Goal: Task Accomplishment & Management: Manage account settings

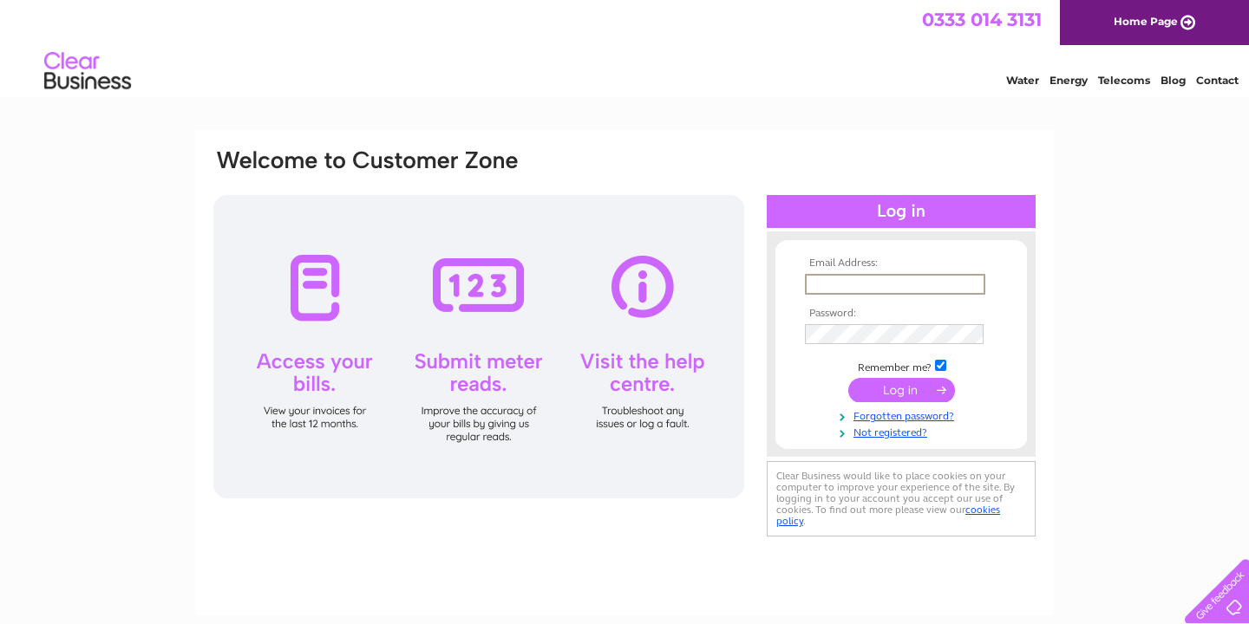
type input "[EMAIL_ADDRESS][DOMAIN_NAME]"
click at [909, 392] on input "submit" at bounding box center [901, 390] width 107 height 24
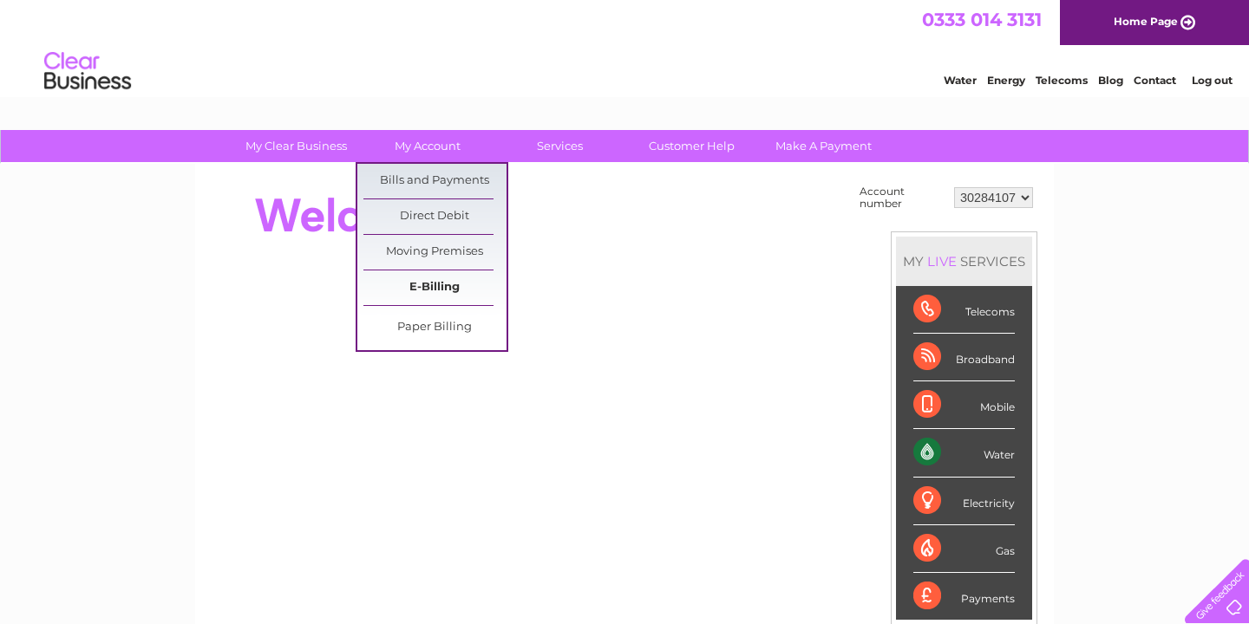
click at [447, 286] on link "E-Billing" at bounding box center [434, 288] width 143 height 35
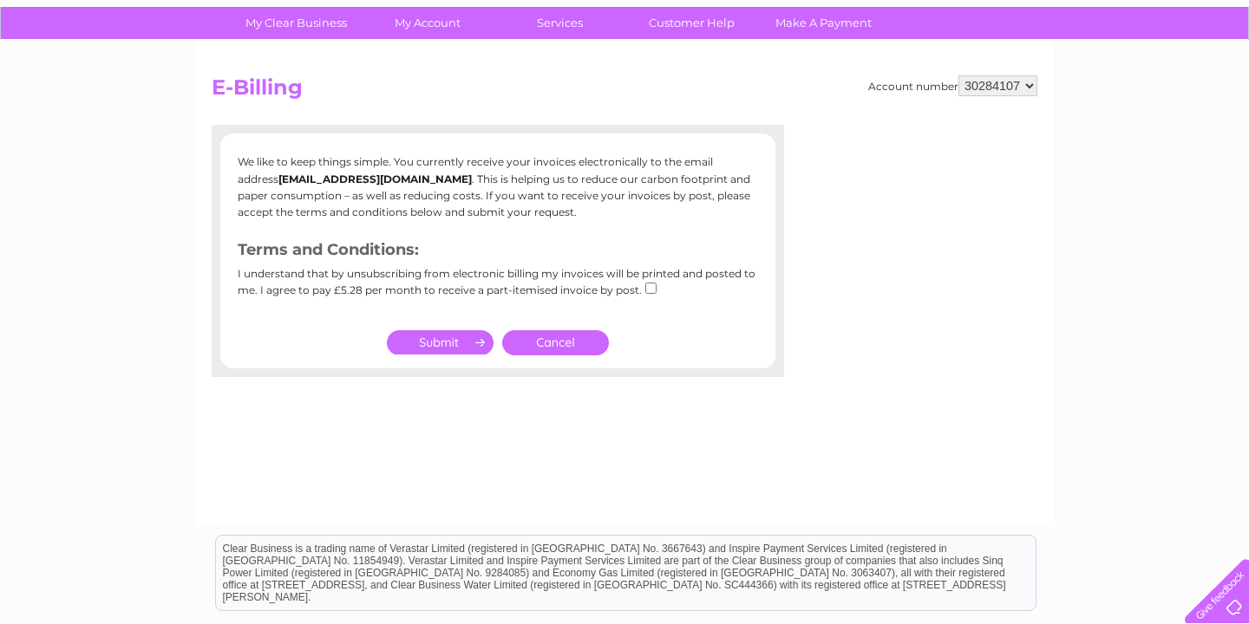
scroll to position [133, 0]
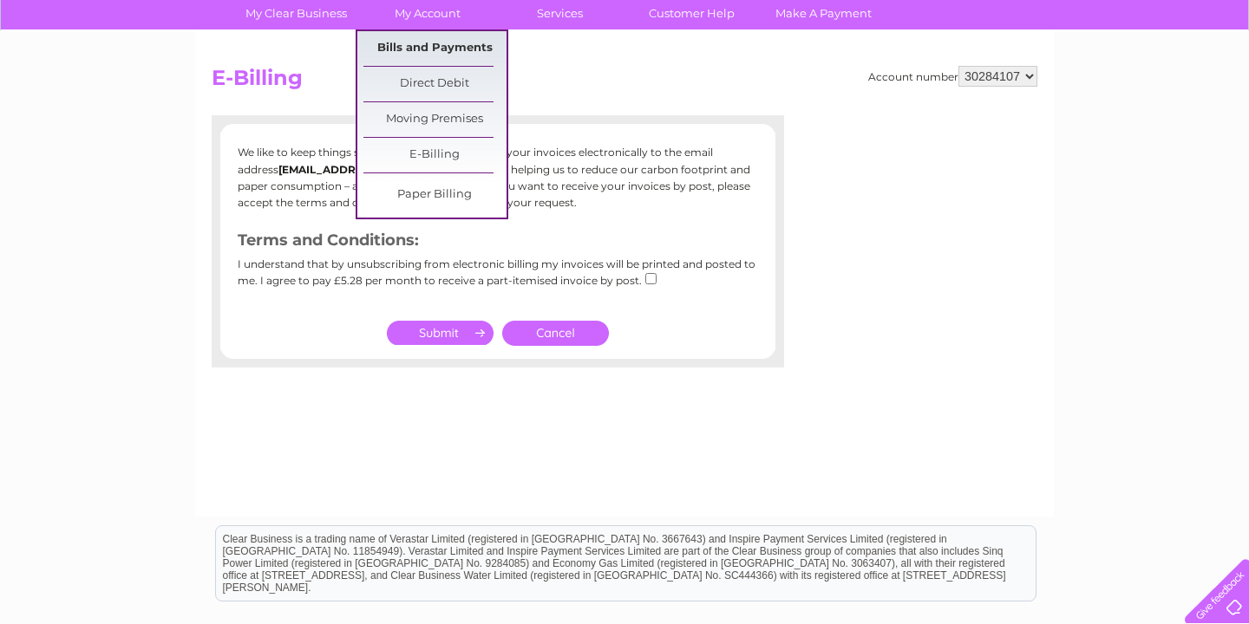
click at [431, 51] on link "Bills and Payments" at bounding box center [434, 48] width 143 height 35
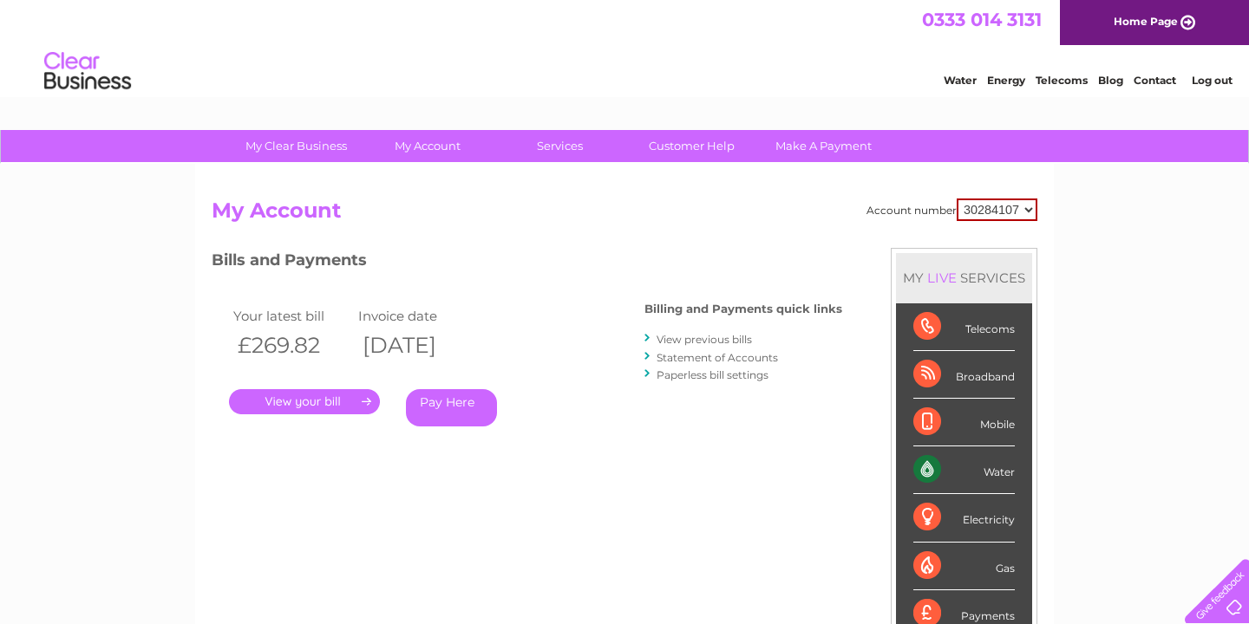
click at [311, 410] on link "." at bounding box center [304, 401] width 151 height 25
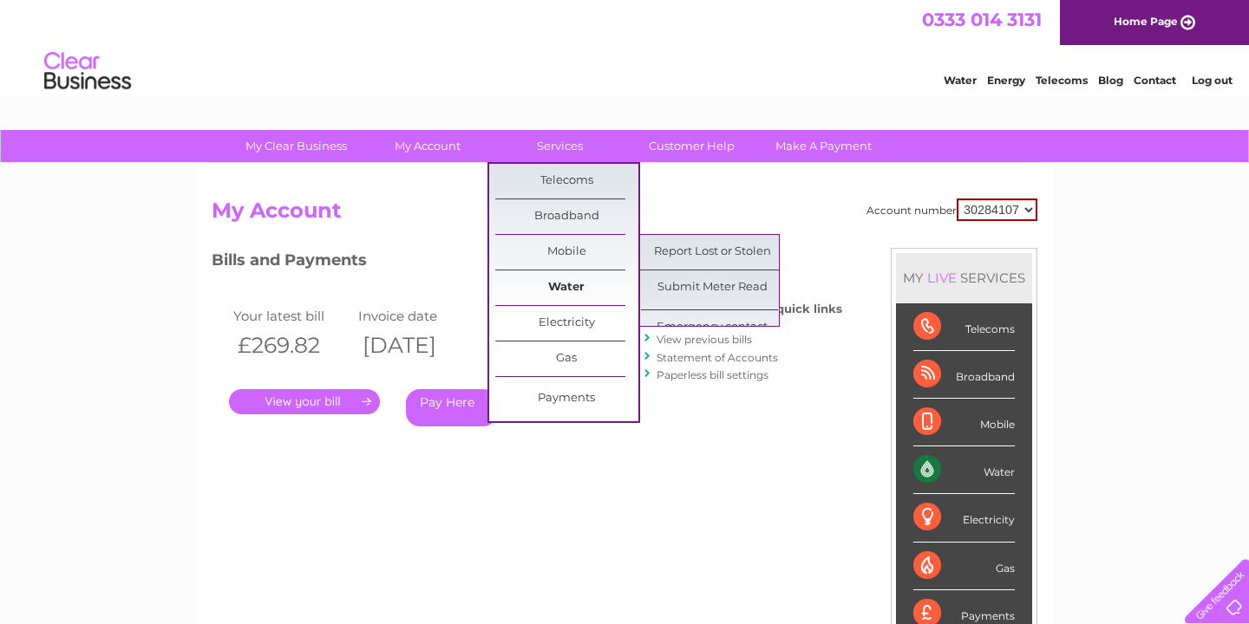
click at [570, 284] on link "Water" at bounding box center [566, 288] width 143 height 35
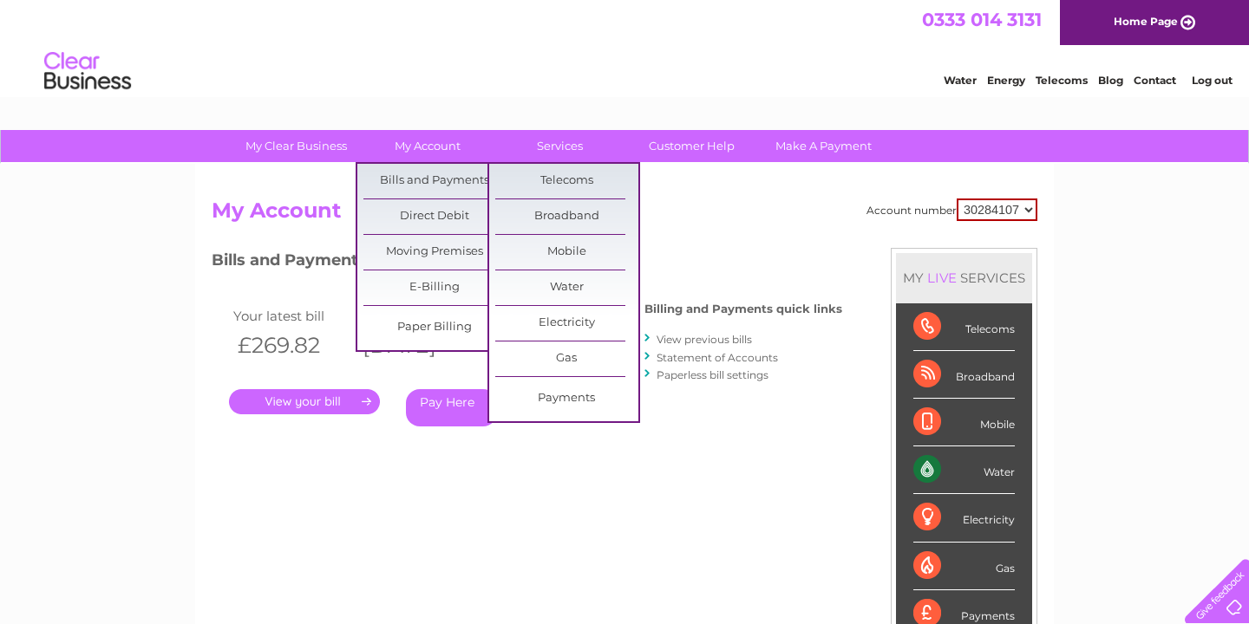
click at [709, 60] on div "Water Energy Telecoms Blog Contact Log out" at bounding box center [624, 73] width 1249 height 56
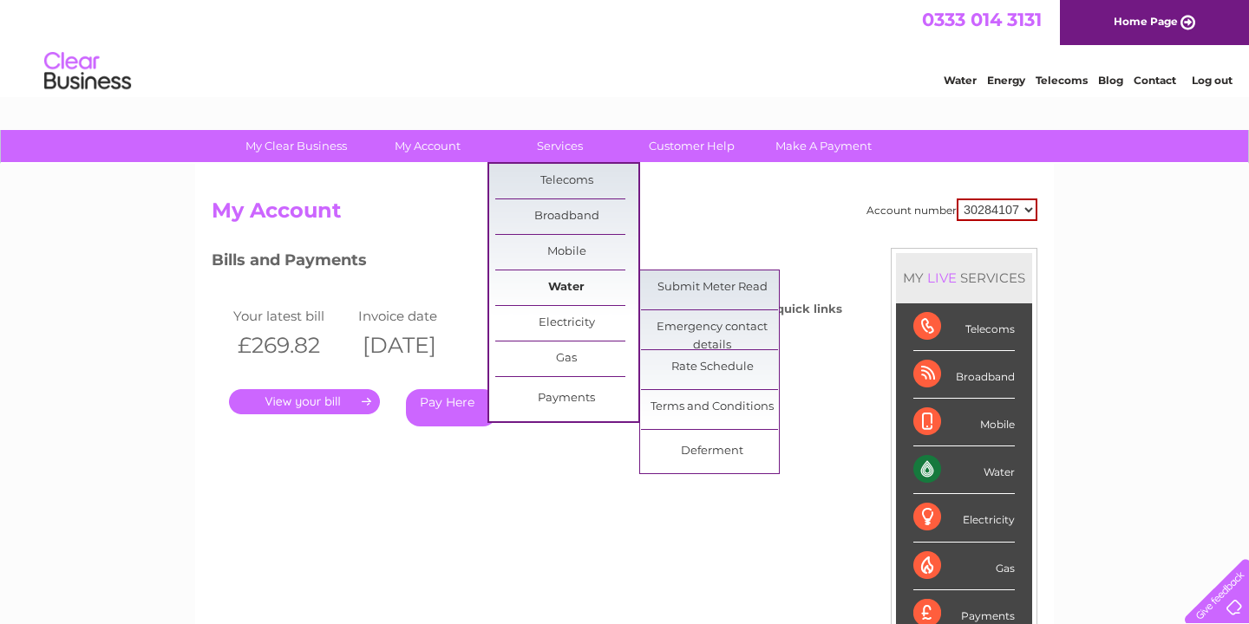
click at [568, 280] on link "Water" at bounding box center [566, 288] width 143 height 35
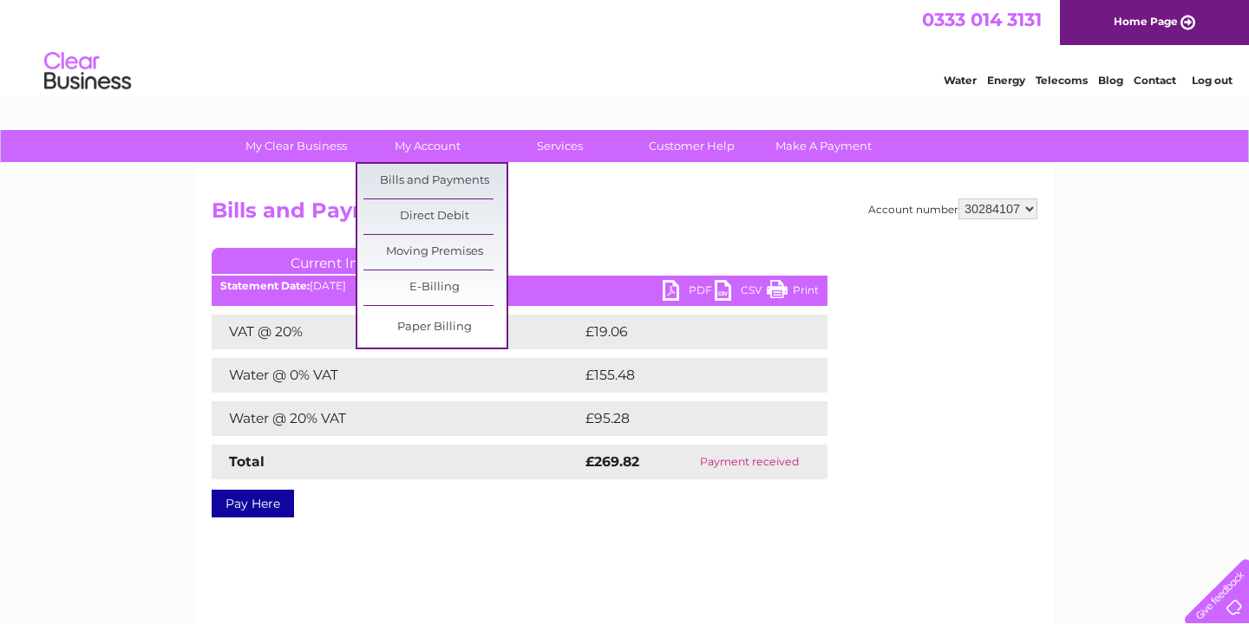
click at [601, 200] on h2 "Bills and Payments" at bounding box center [625, 215] width 826 height 33
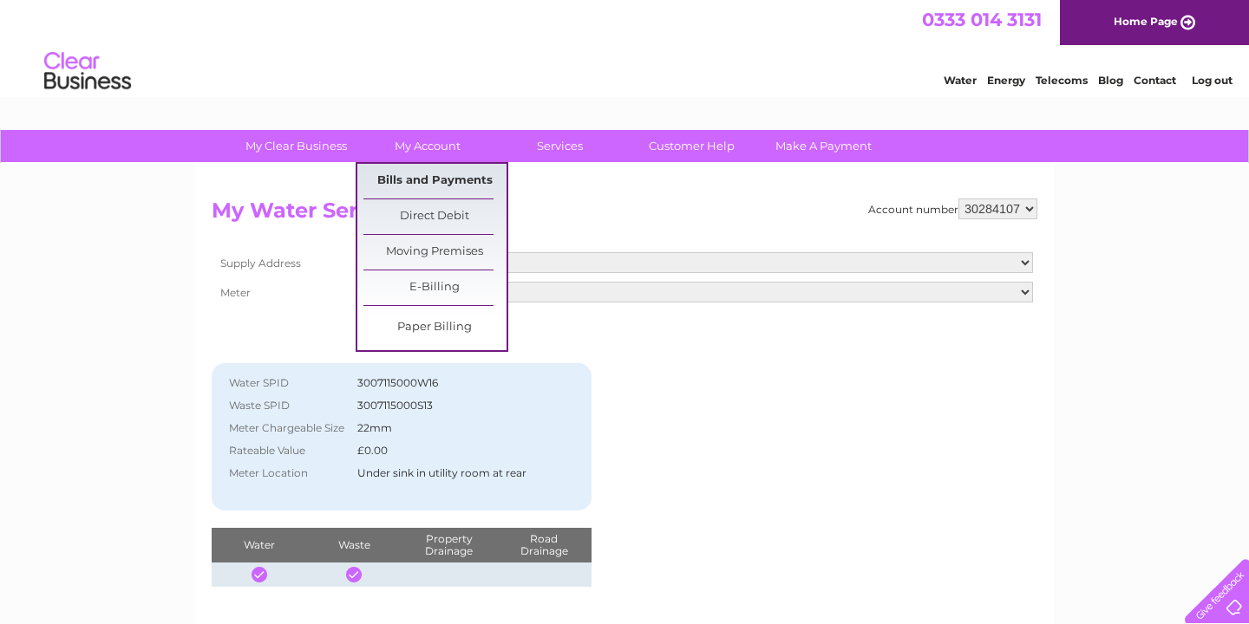
click at [448, 173] on link "Bills and Payments" at bounding box center [434, 181] width 143 height 35
click at [448, 185] on link "Bills and Payments" at bounding box center [434, 181] width 143 height 35
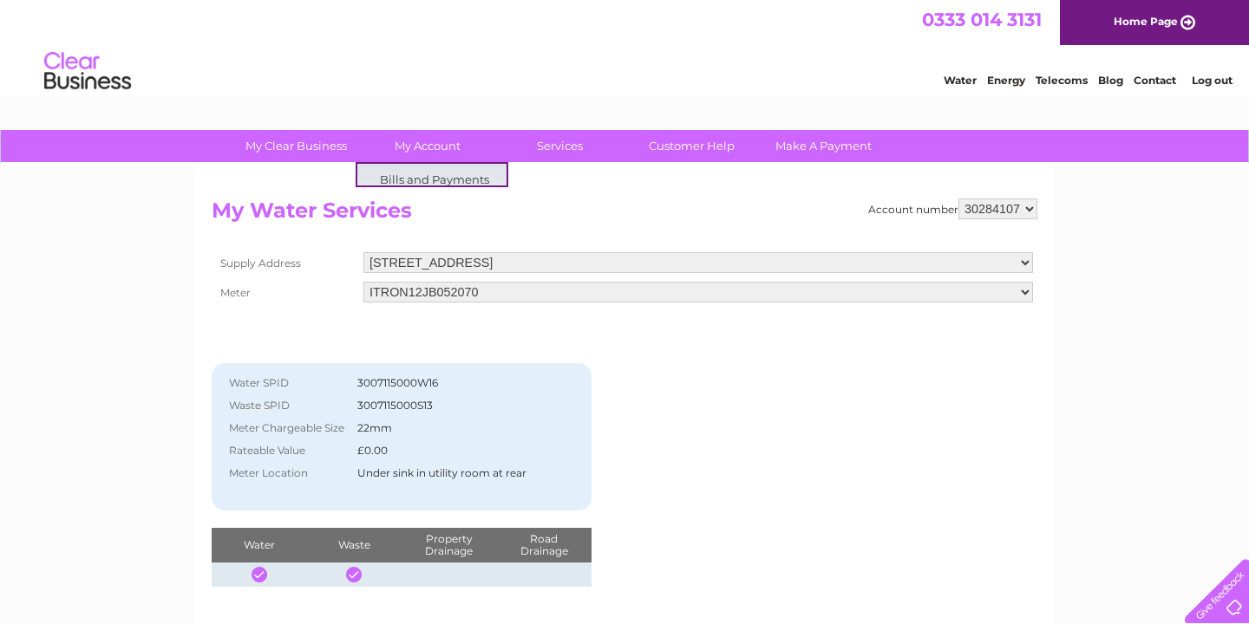
click at [706, 186] on div "Account number 30284107 My Water Services Supply Address [STREET_ADDRESS] Meter…" at bounding box center [624, 407] width 859 height 486
click at [440, 144] on link "My Account" at bounding box center [427, 146] width 143 height 32
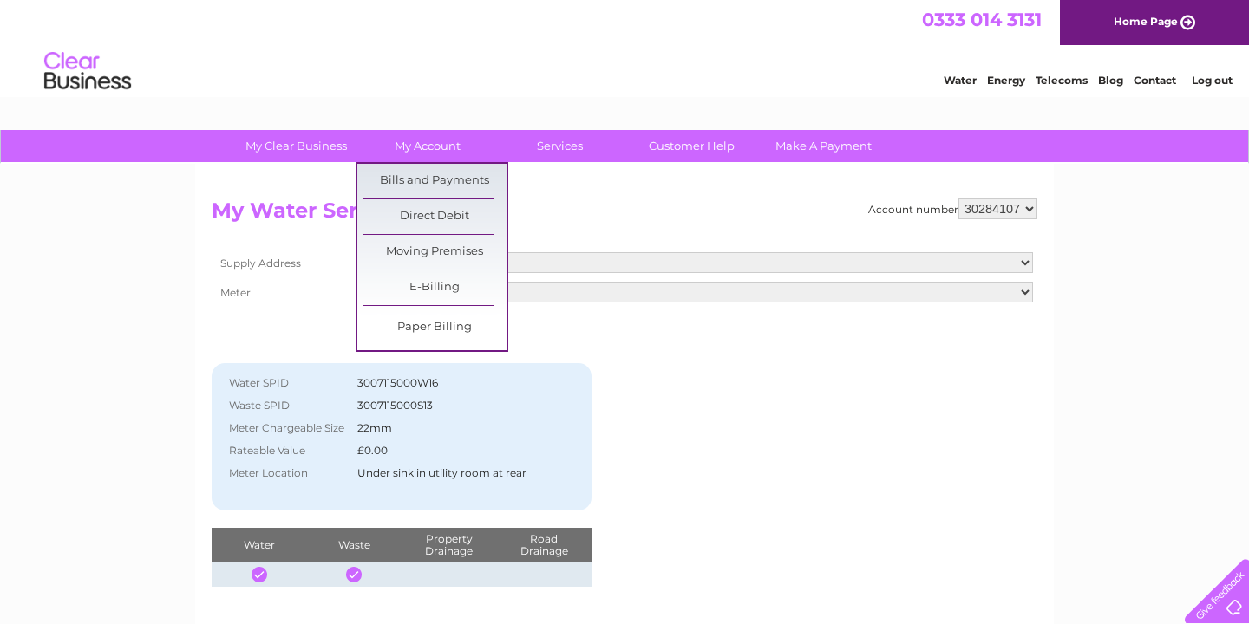
click at [490, 83] on div "Water Energy Telecoms Blog Contact Log out" at bounding box center [624, 73] width 1249 height 56
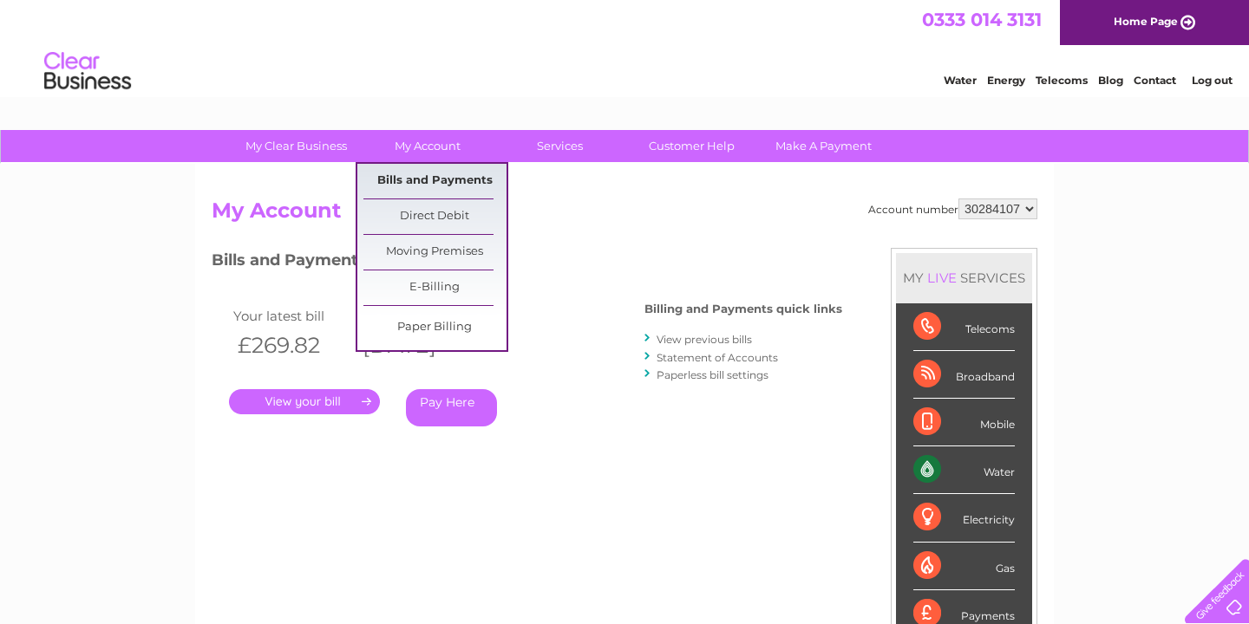
click at [436, 174] on link "Bills and Payments" at bounding box center [434, 181] width 143 height 35
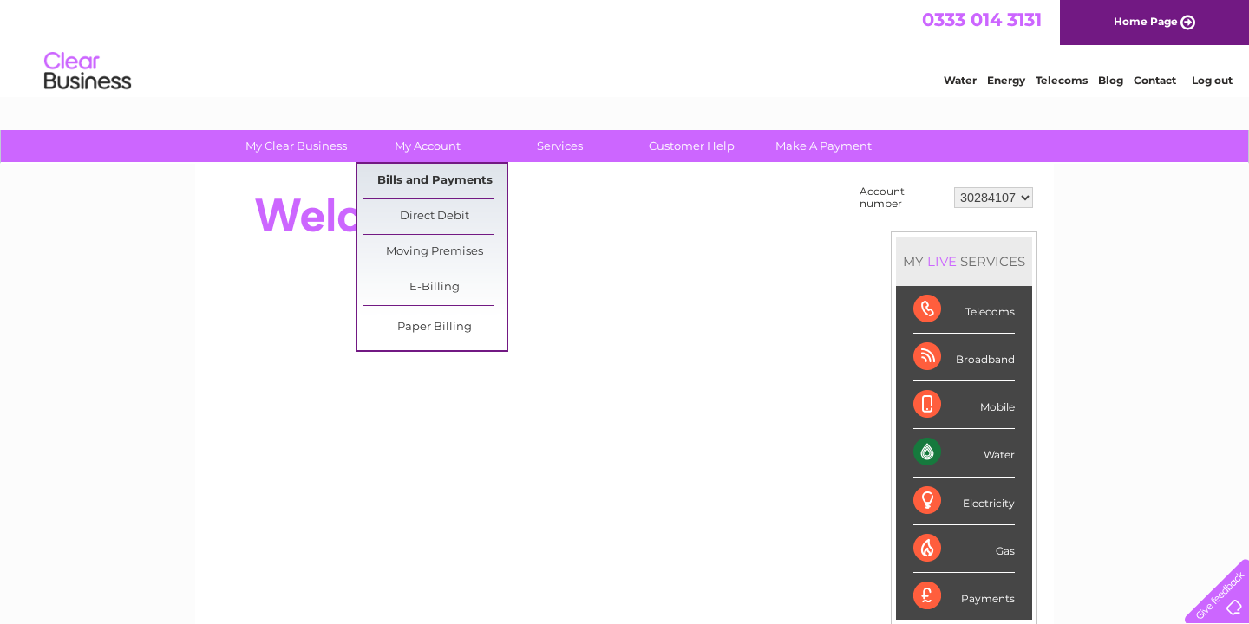
click at [441, 186] on link "Bills and Payments" at bounding box center [434, 181] width 143 height 35
click at [441, 178] on link "Bills and Payments" at bounding box center [434, 181] width 143 height 35
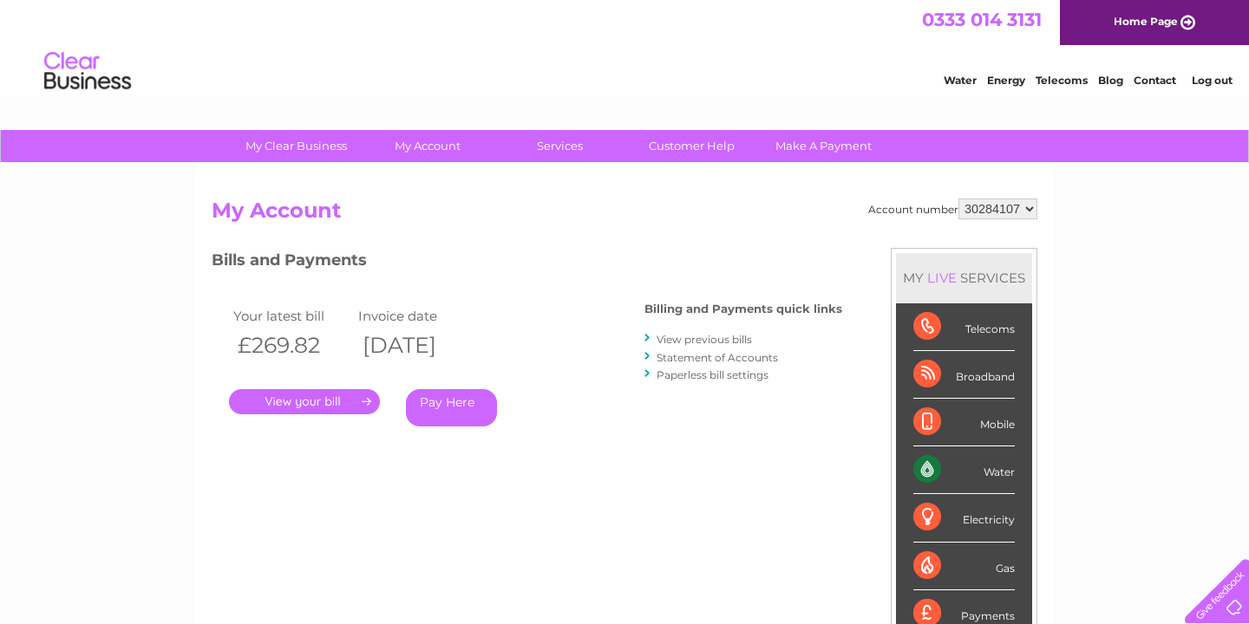
click at [700, 337] on link "View previous bills" at bounding box center [704, 339] width 95 height 13
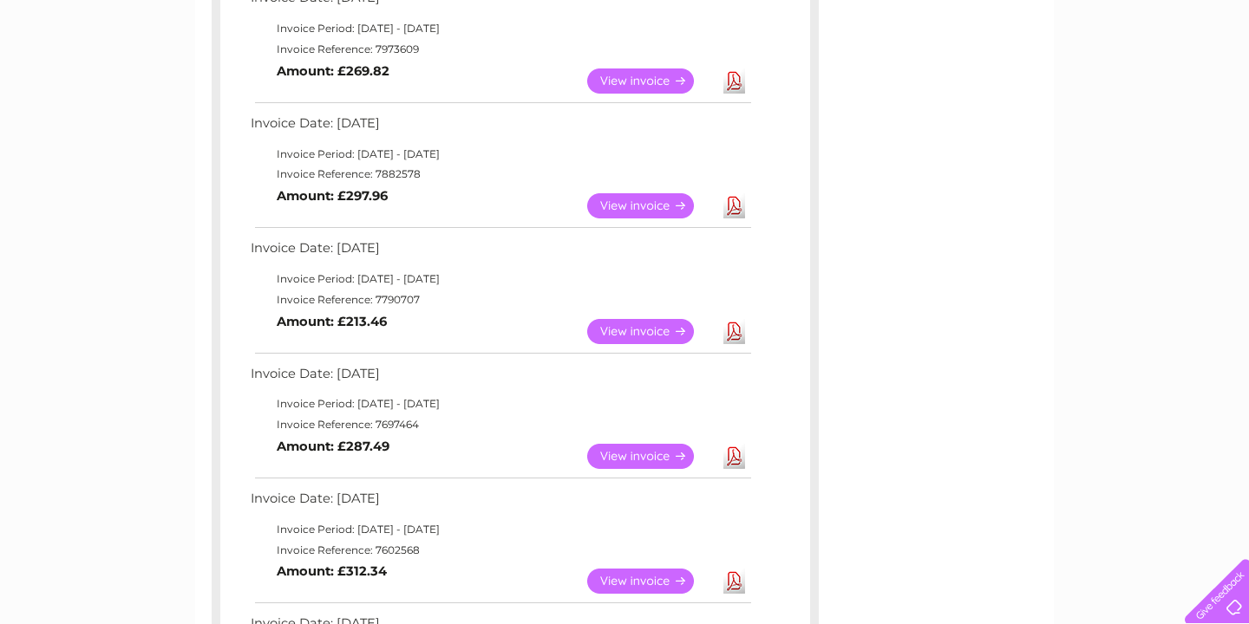
scroll to position [343, 0]
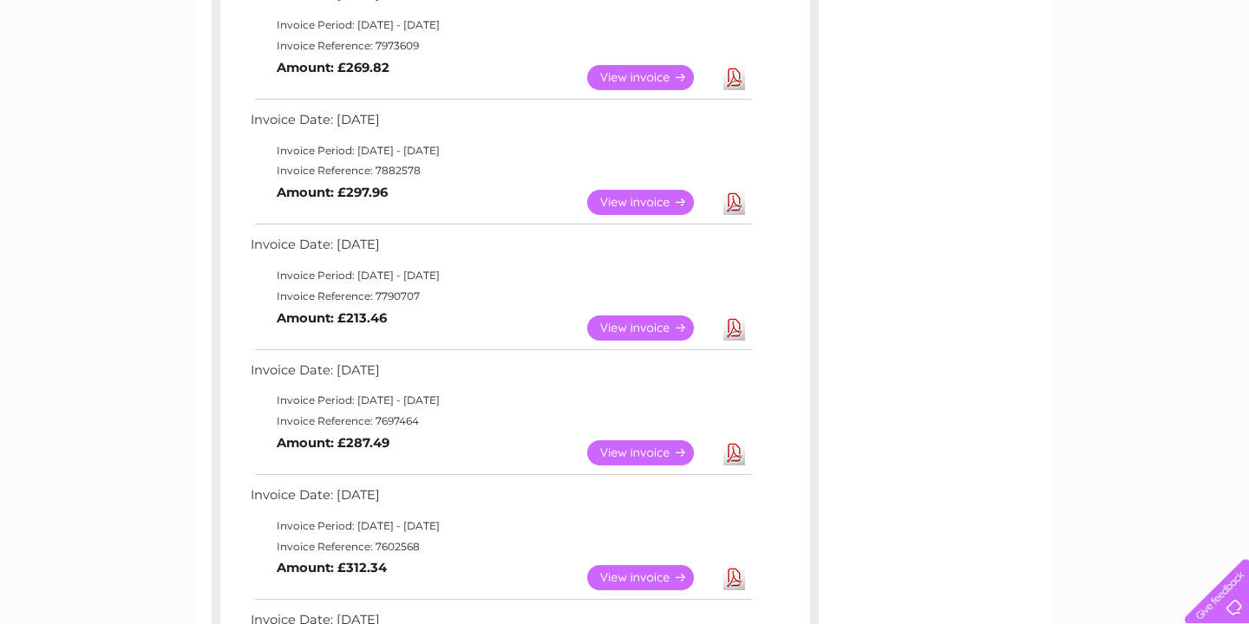
click at [657, 443] on link "View" at bounding box center [650, 453] width 127 height 25
click at [652, 319] on link "View" at bounding box center [650, 328] width 127 height 25
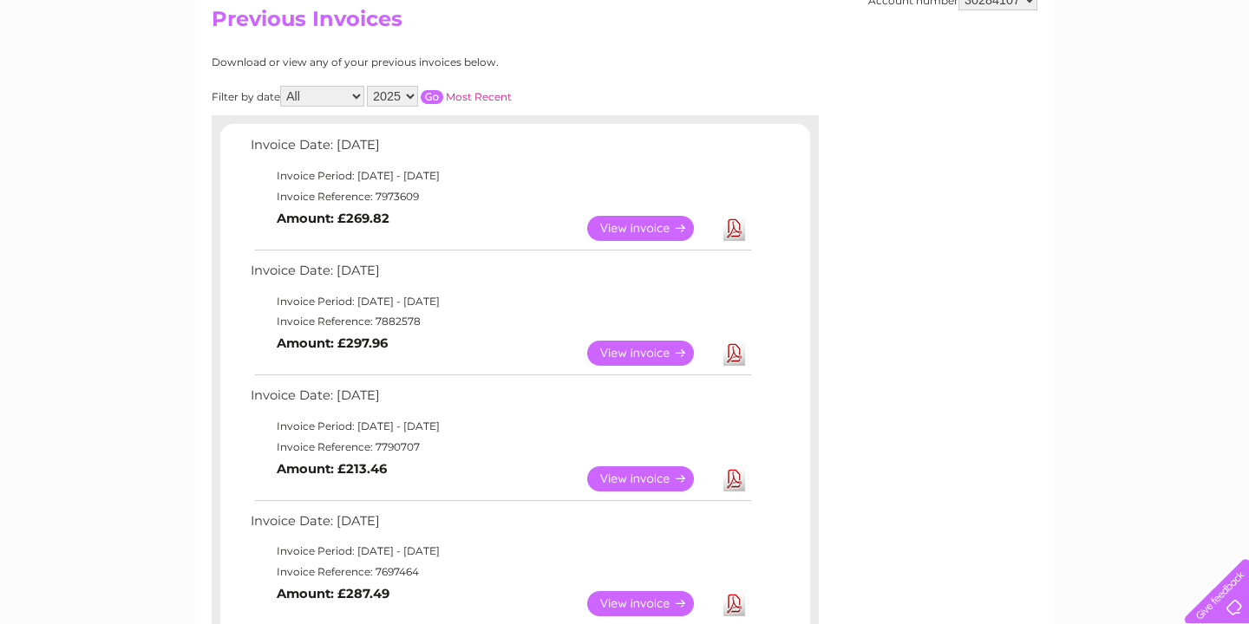
scroll to position [186, 0]
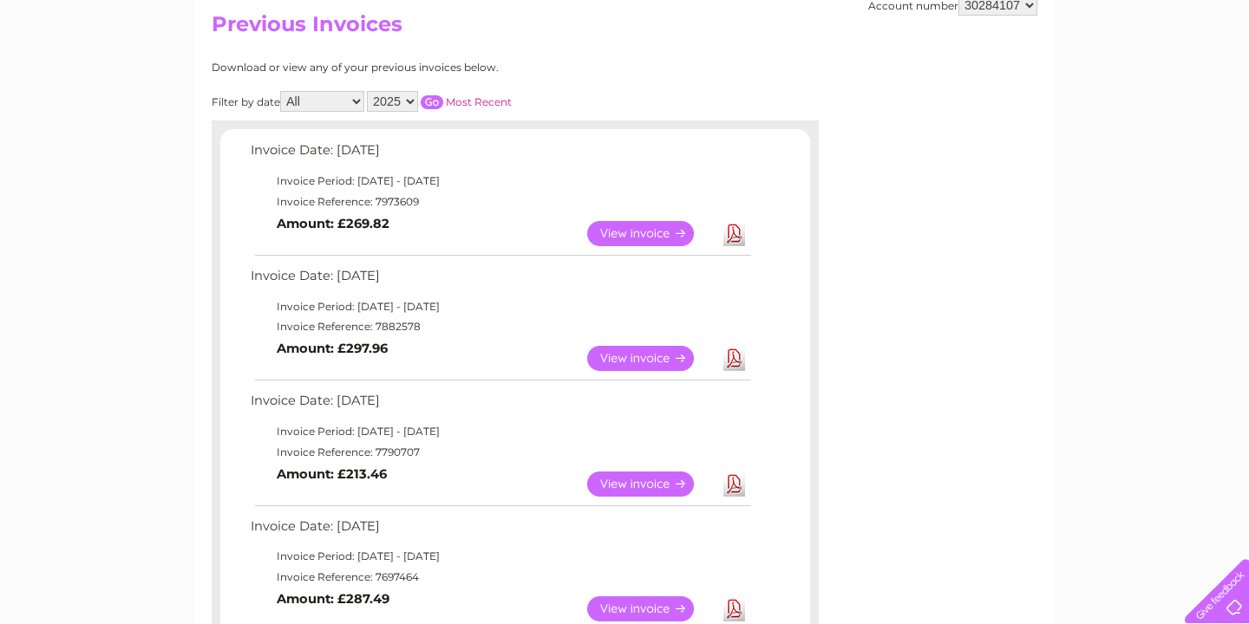
click at [659, 349] on link "View" at bounding box center [650, 358] width 127 height 25
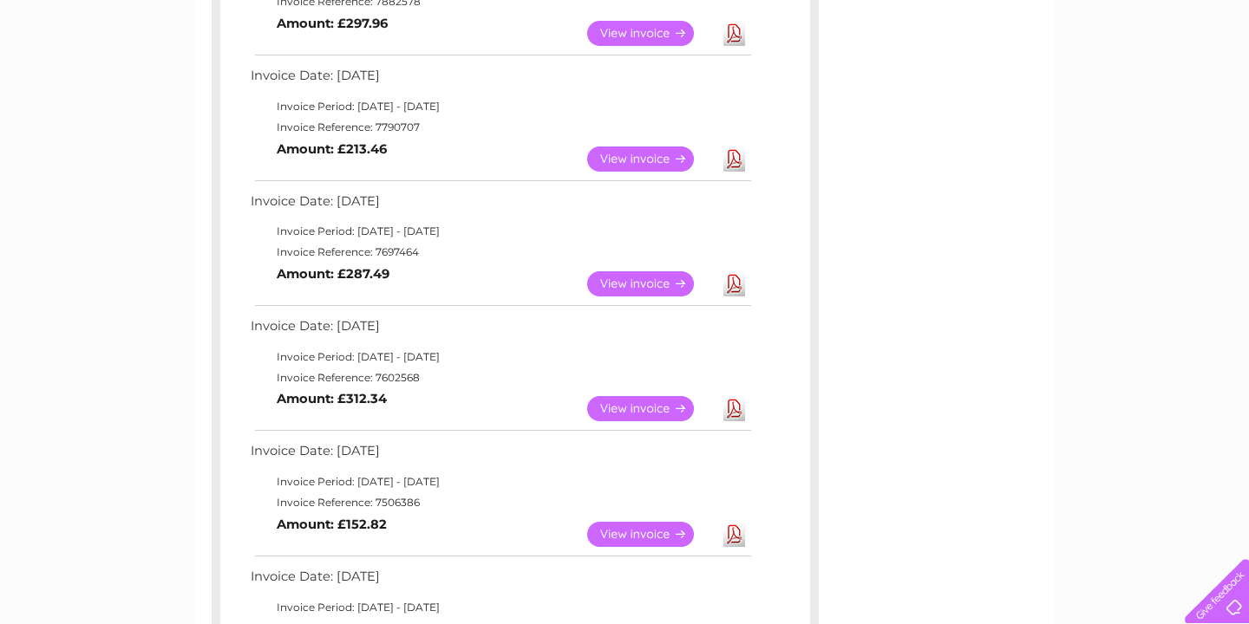
scroll to position [513, 0]
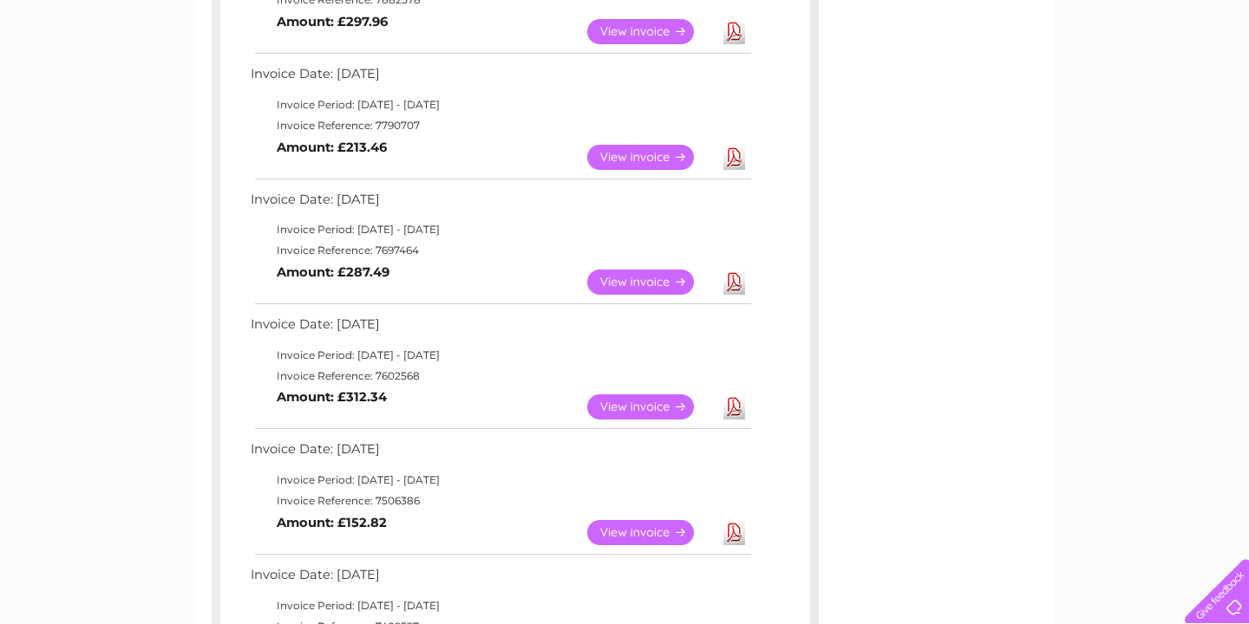
click at [662, 403] on link "View" at bounding box center [650, 407] width 127 height 25
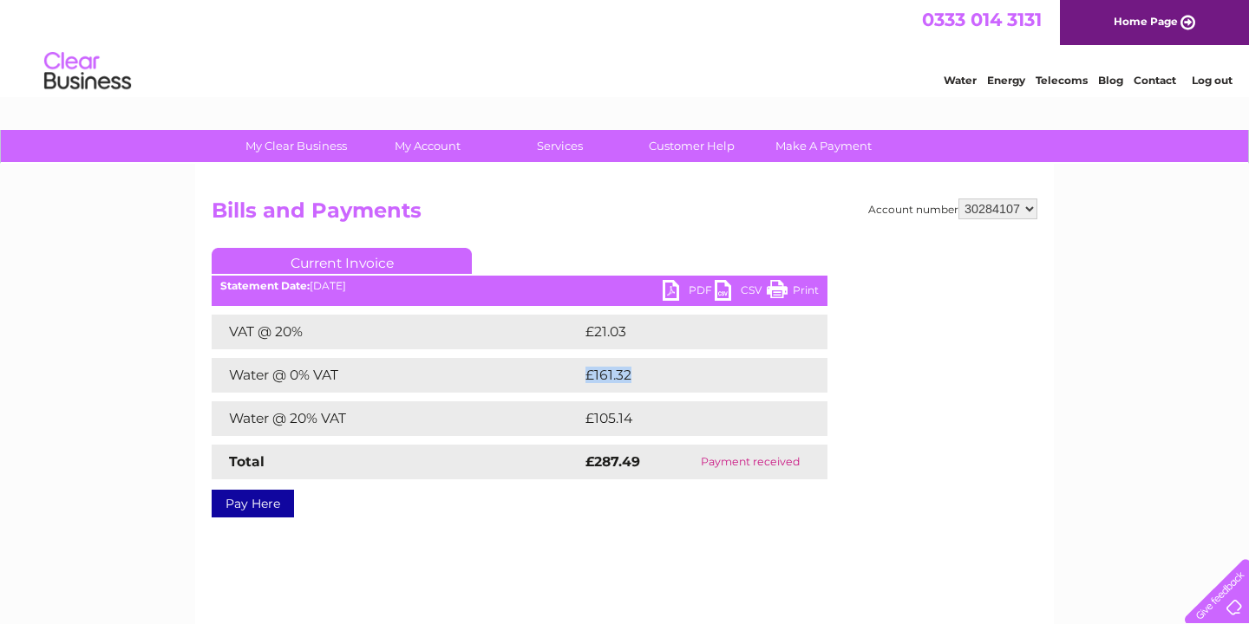
drag, startPoint x: 634, startPoint y: 378, endPoint x: 581, endPoint y: 377, distance: 52.9
click at [581, 377] on td "£161.32" at bounding box center [687, 375] width 212 height 35
drag, startPoint x: 585, startPoint y: 332, endPoint x: 654, endPoint y: 332, distance: 68.5
click at [651, 332] on td "£12.99" at bounding box center [686, 332] width 210 height 35
click at [654, 332] on td "£12.99" at bounding box center [686, 332] width 210 height 35
